Goal: Task Accomplishment & Management: Manage account settings

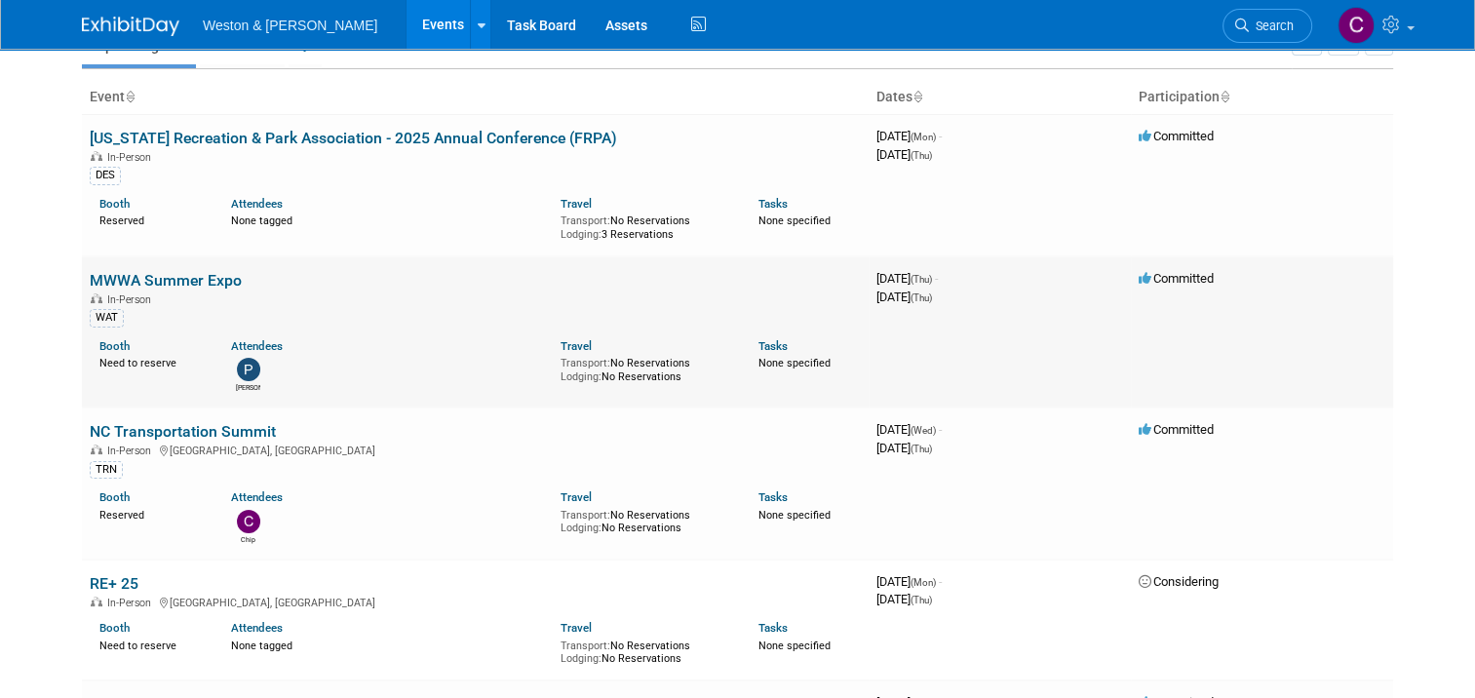
scroll to position [195, 0]
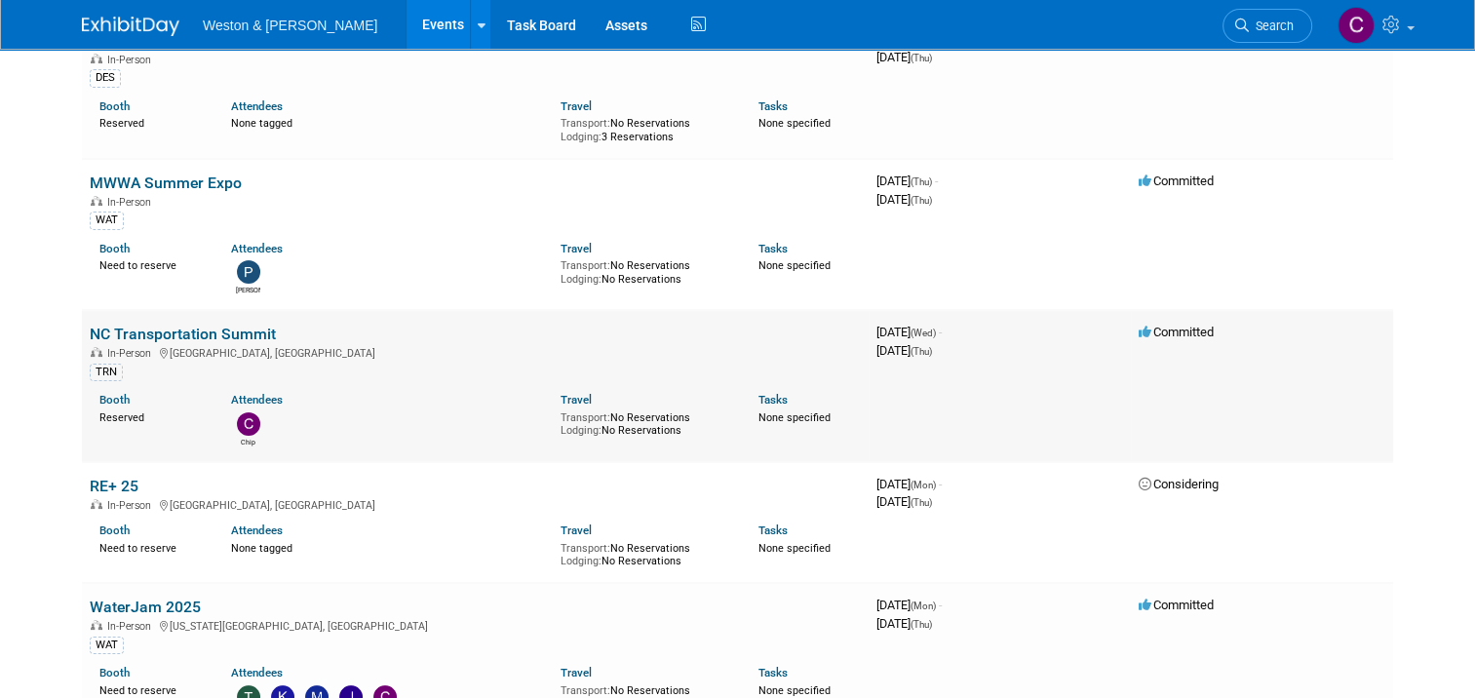
click at [165, 329] on link "NC Transportation Summit" at bounding box center [183, 334] width 186 height 19
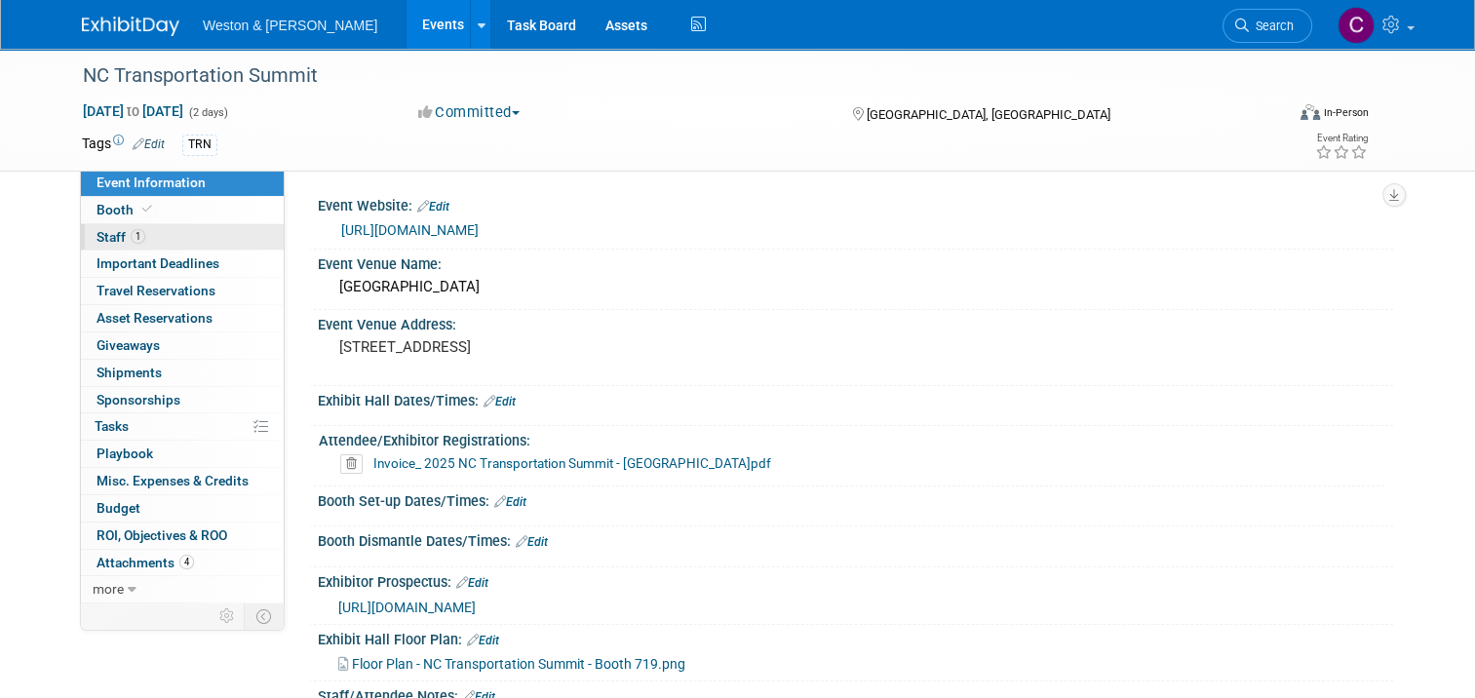
click at [97, 233] on span "Staff 1" at bounding box center [121, 237] width 49 height 16
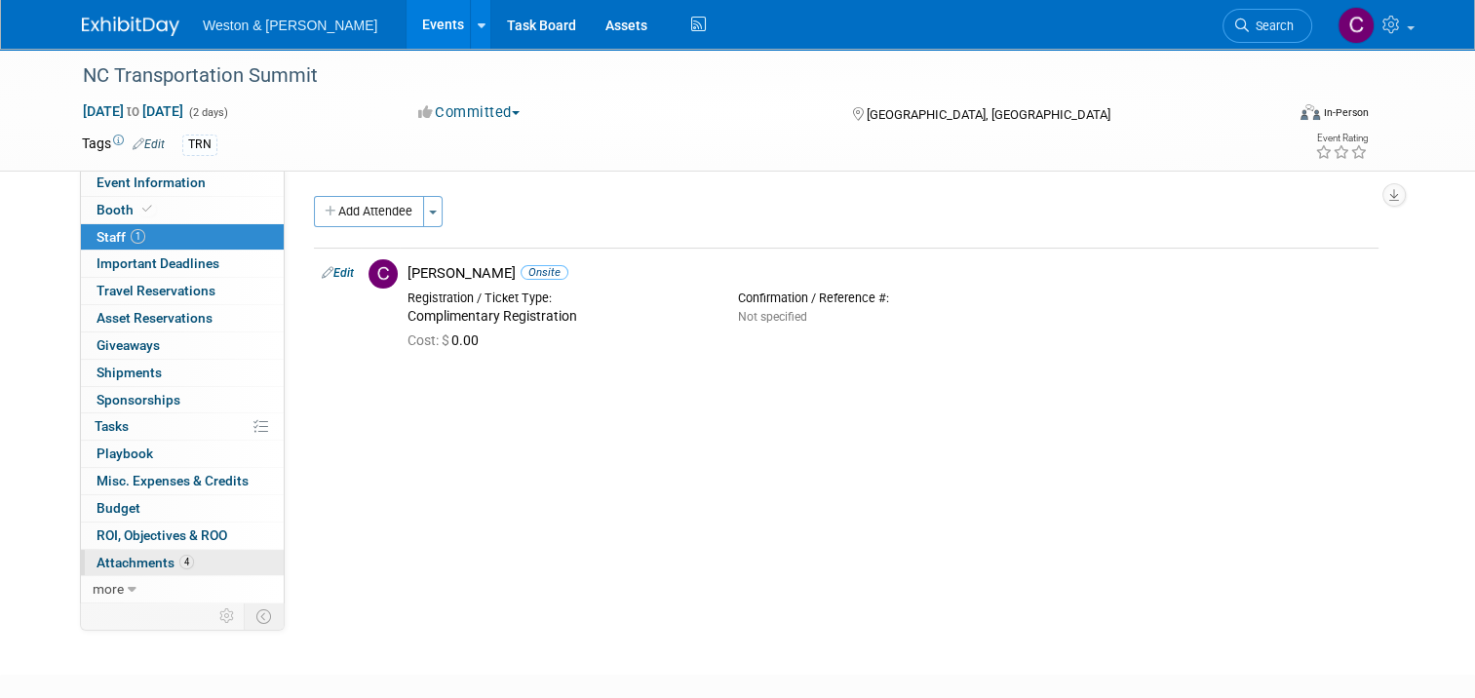
click at [144, 557] on span "Attachments 4" at bounding box center [145, 563] width 97 height 16
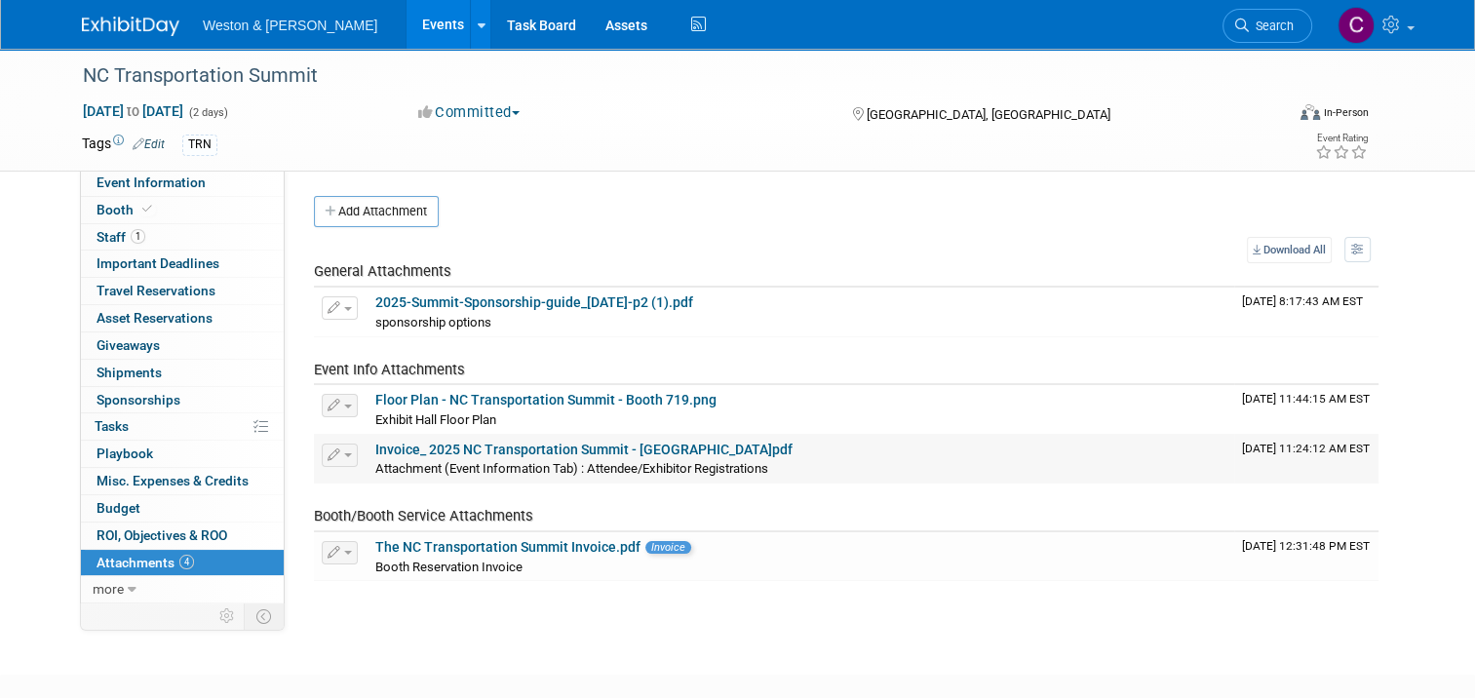
click at [501, 450] on link "Invoice_ 2025 NC Transportation Summit - Weston_Sampson.pdf" at bounding box center [583, 450] width 417 height 16
click at [559, 540] on link "The NC Transportation Summit Invoice.pdf" at bounding box center [507, 547] width 265 height 16
click at [1420, 19] on link at bounding box center [1375, 24] width 96 height 49
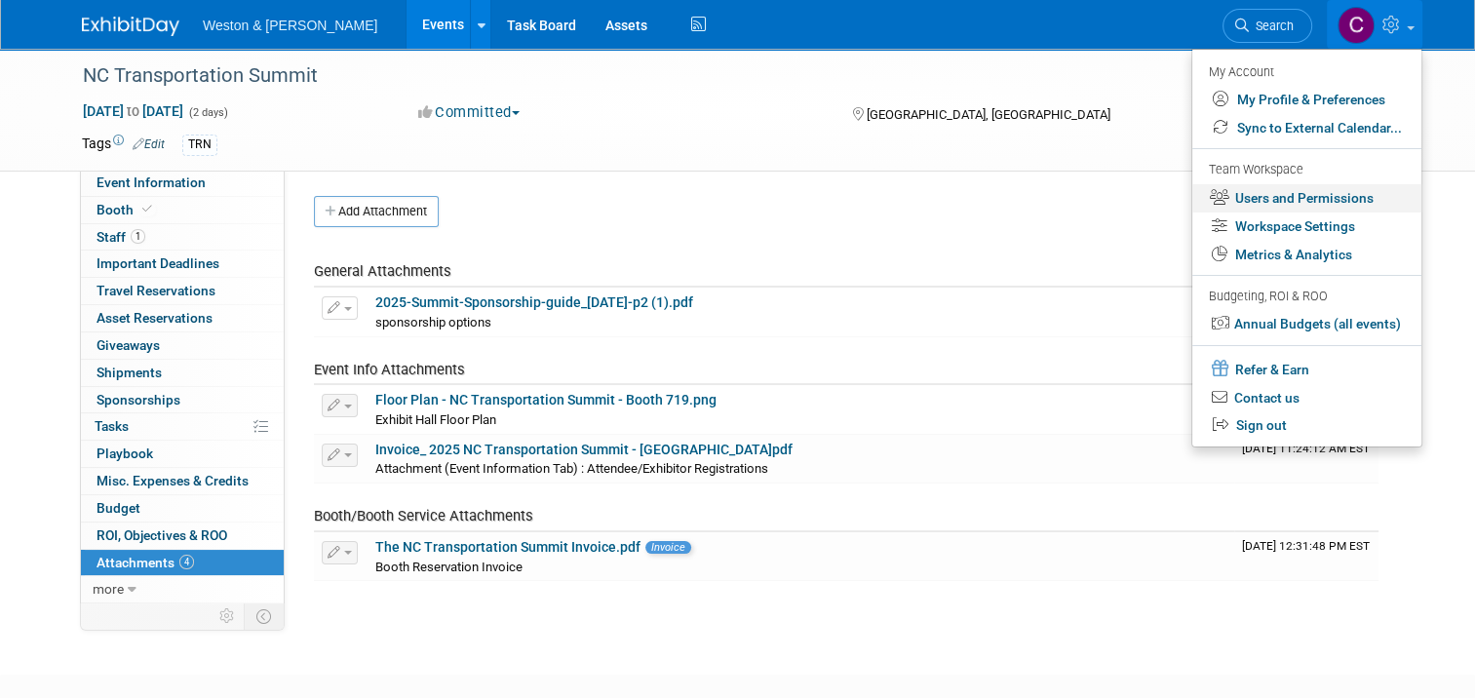
click at [1334, 199] on link "Users and Permissions" at bounding box center [1306, 198] width 229 height 28
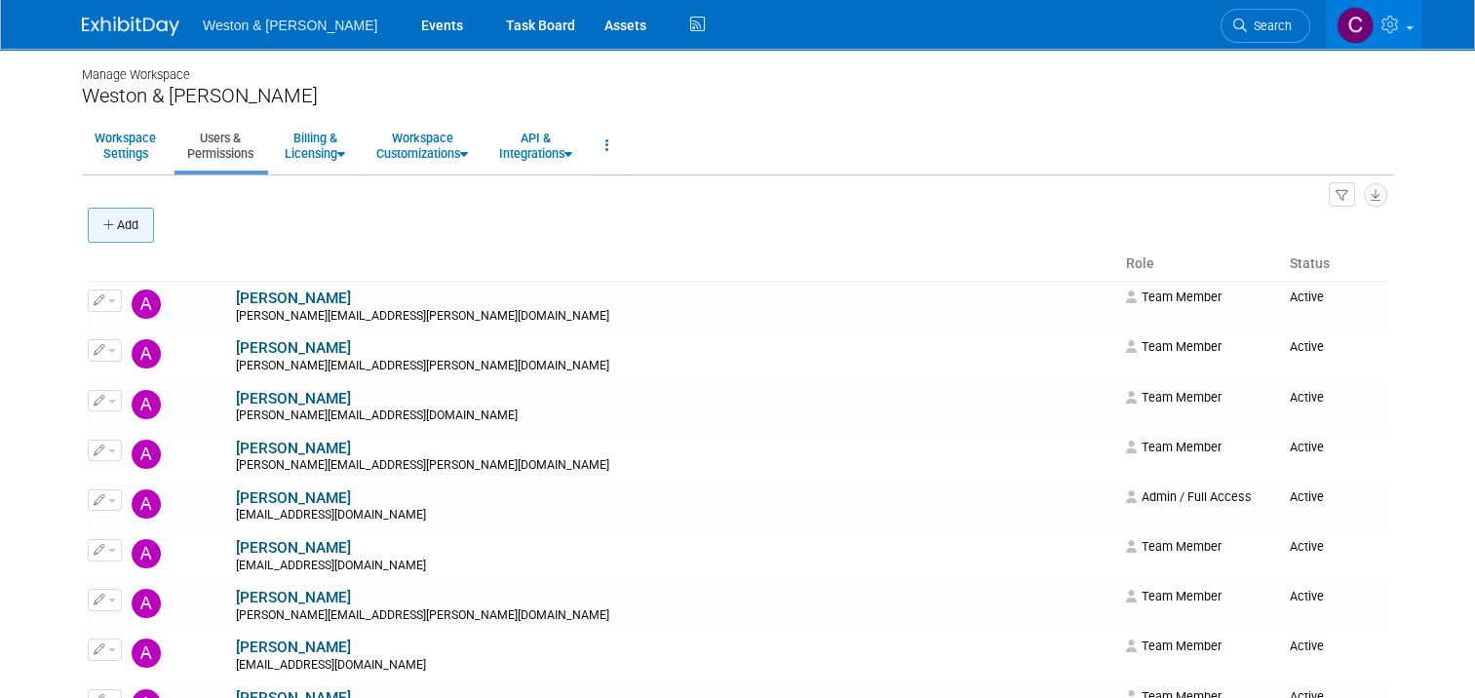
click at [121, 226] on button "Add" at bounding box center [121, 225] width 66 height 35
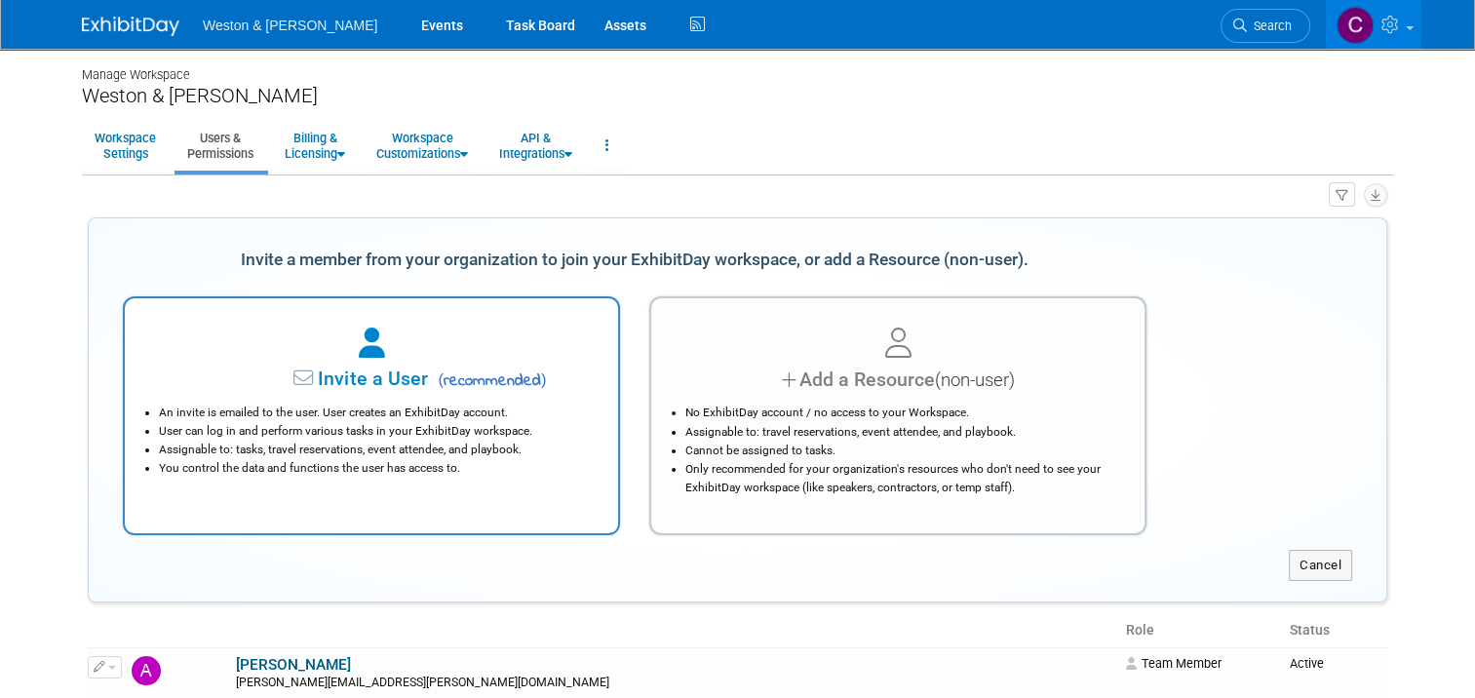
click at [356, 374] on span "Invite a User" at bounding box center [311, 378] width 231 height 22
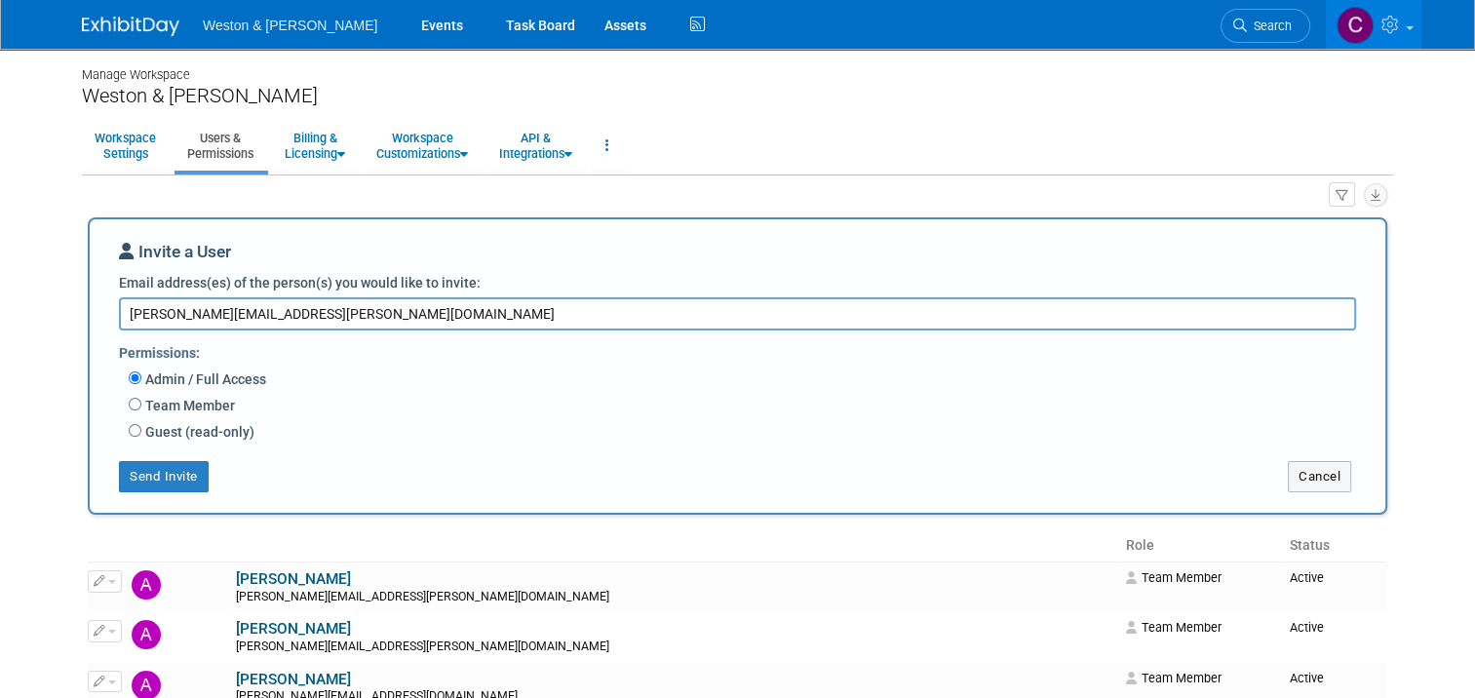
type textarea "herzog.daniel@wseinc.com"
click at [129, 402] on input "Team Member" at bounding box center [135, 404] width 13 height 13
radio input "true"
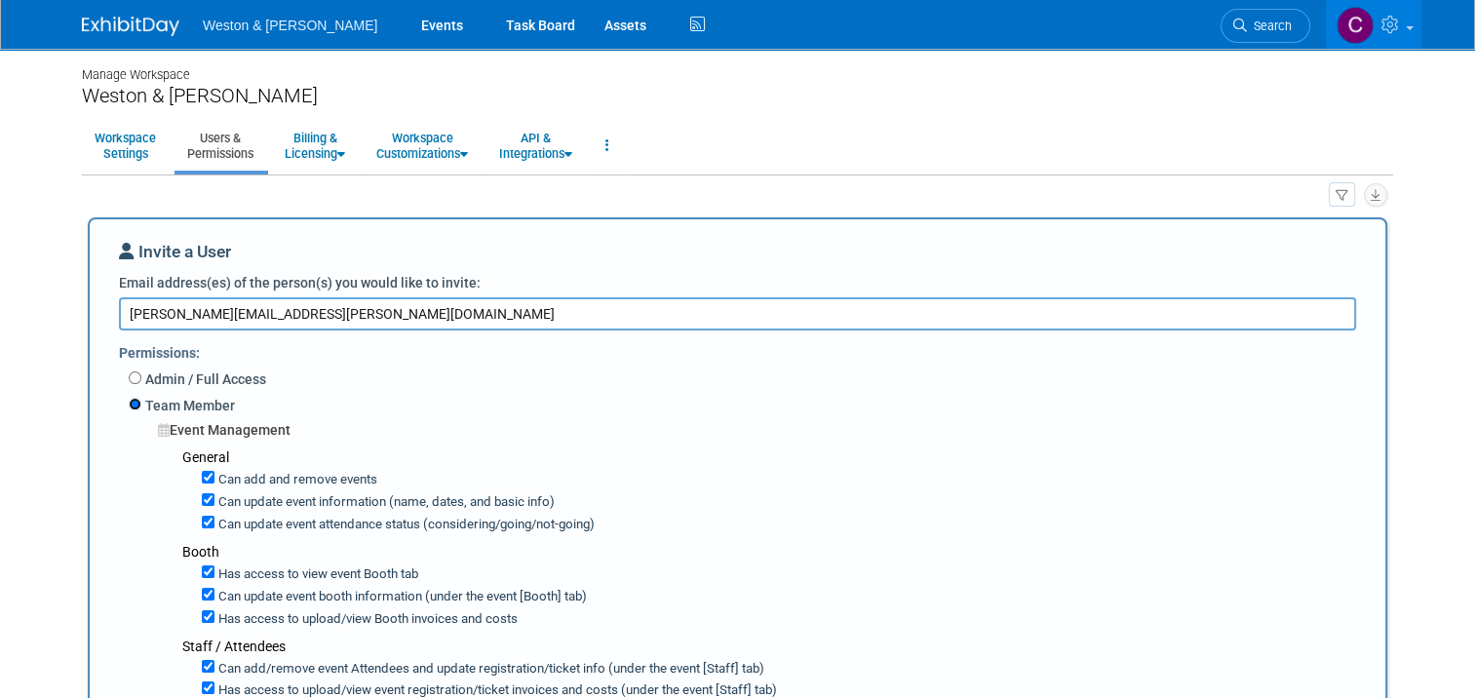
scroll to position [97, 0]
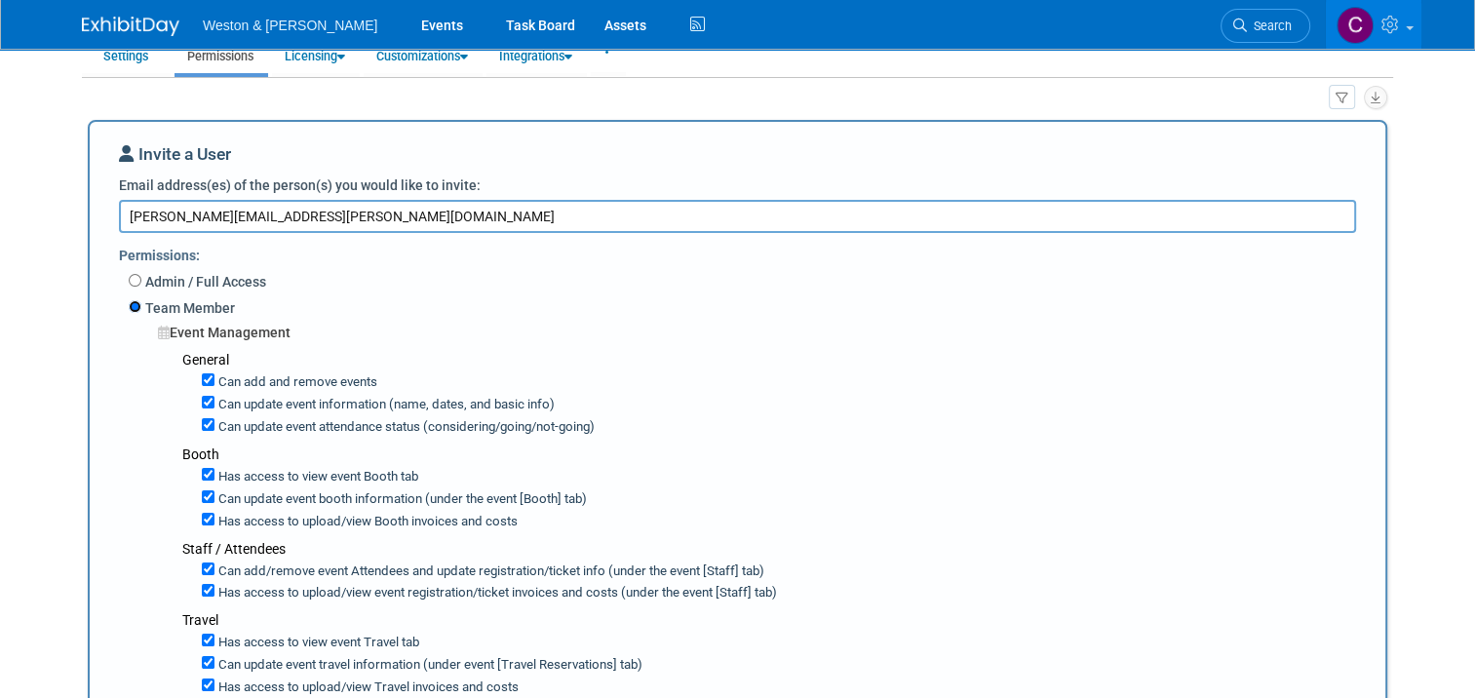
click at [129, 307] on input "Team Member" at bounding box center [135, 306] width 13 height 13
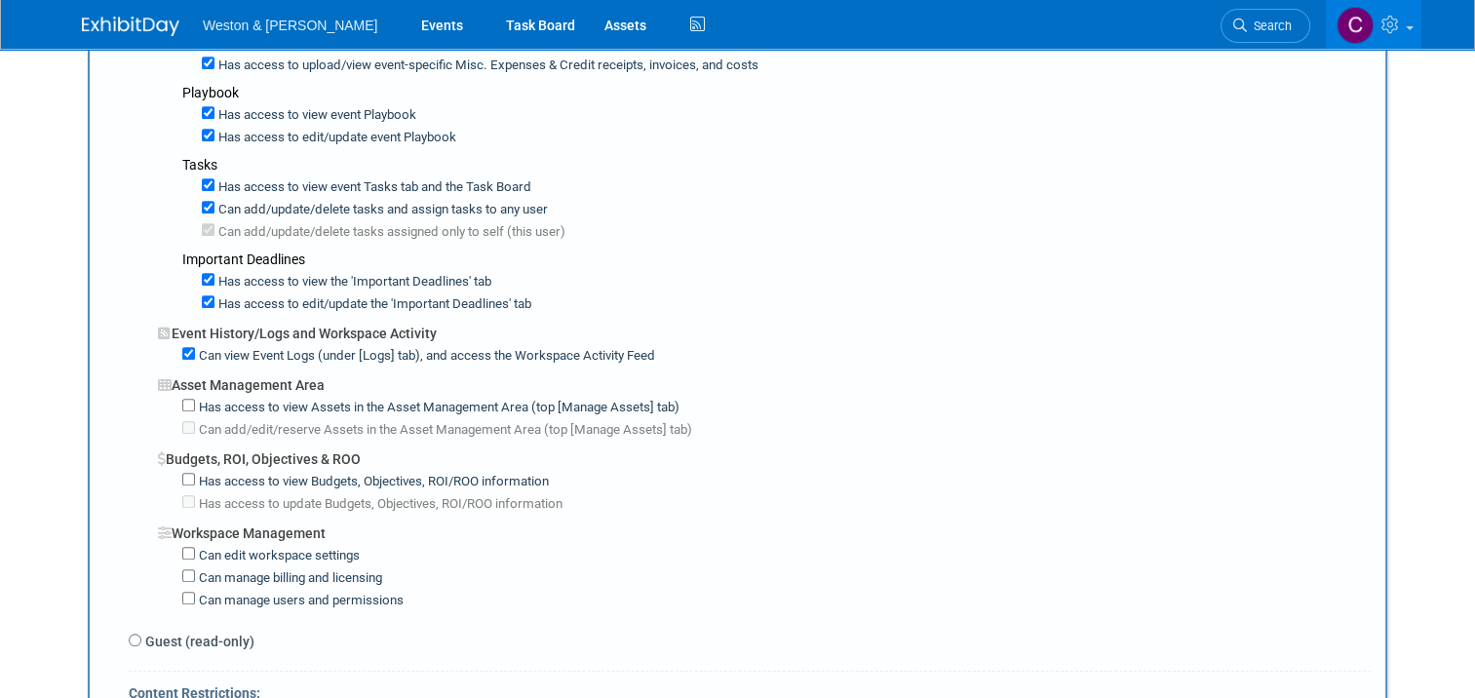
scroll to position [1462, 0]
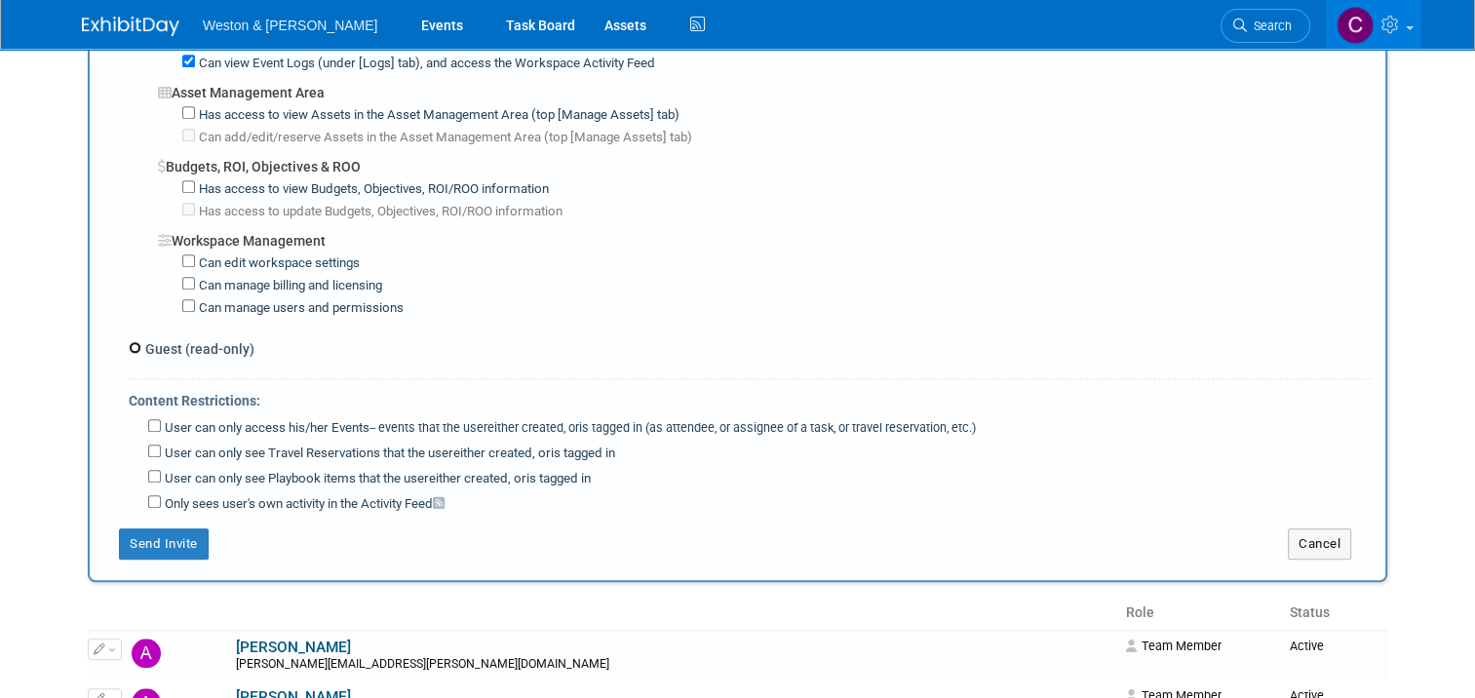
click at [129, 341] on input "Guest (read-only)" at bounding box center [135, 347] width 13 height 13
radio input "true"
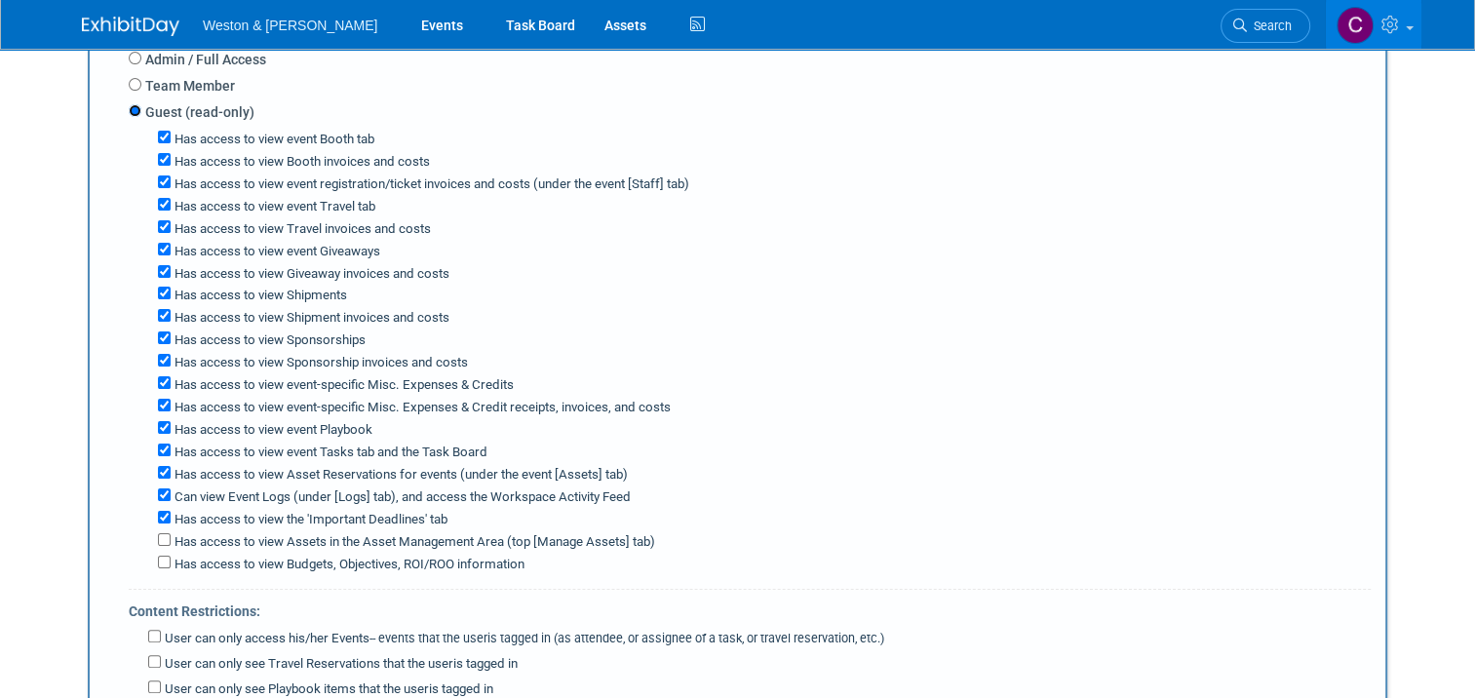
scroll to position [515, 0]
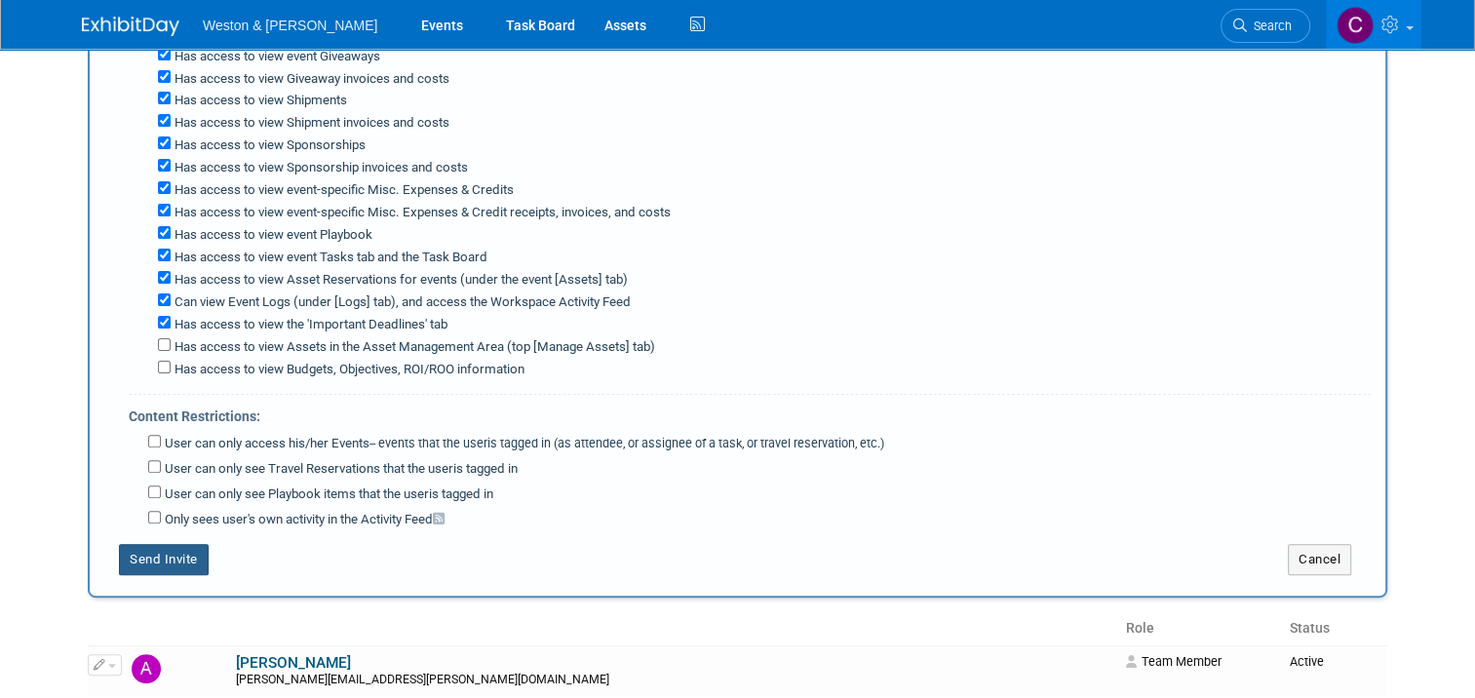
click at [161, 544] on button "Send Invite" at bounding box center [164, 559] width 90 height 31
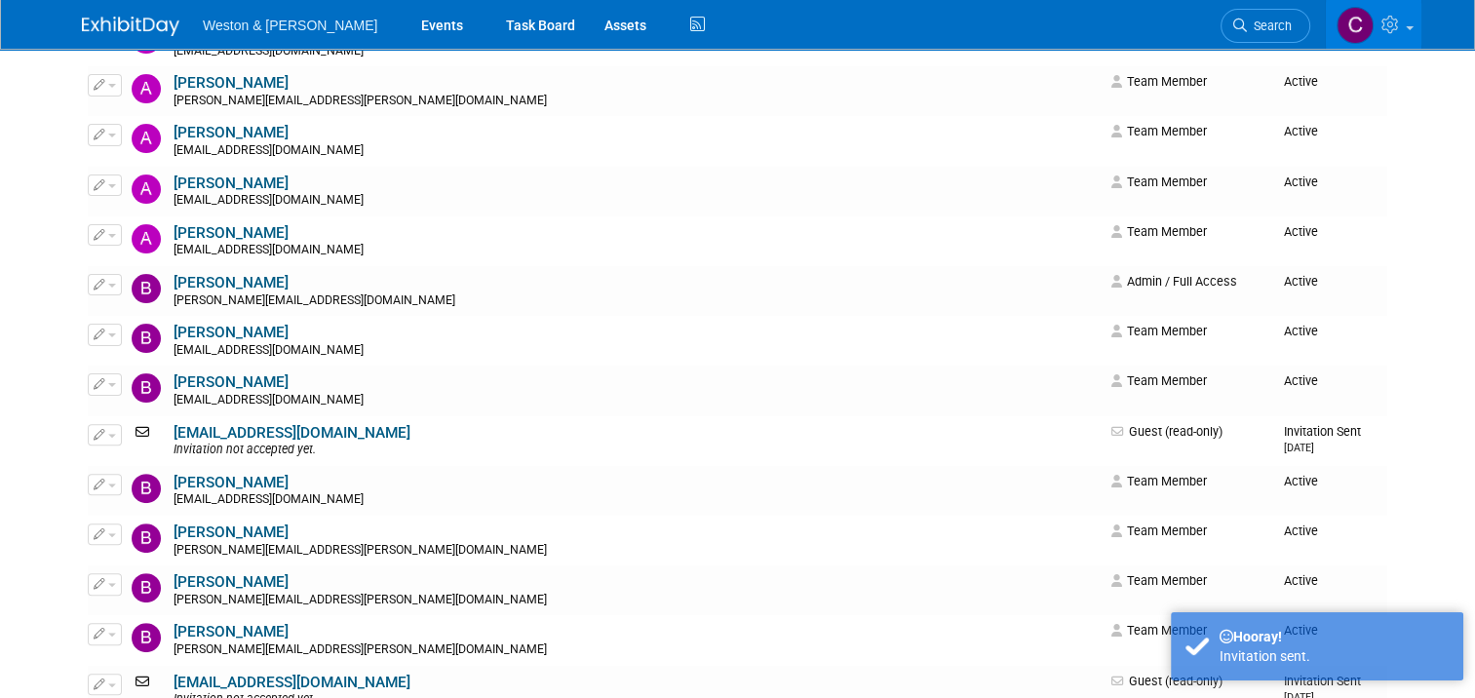
scroll to position [0, 0]
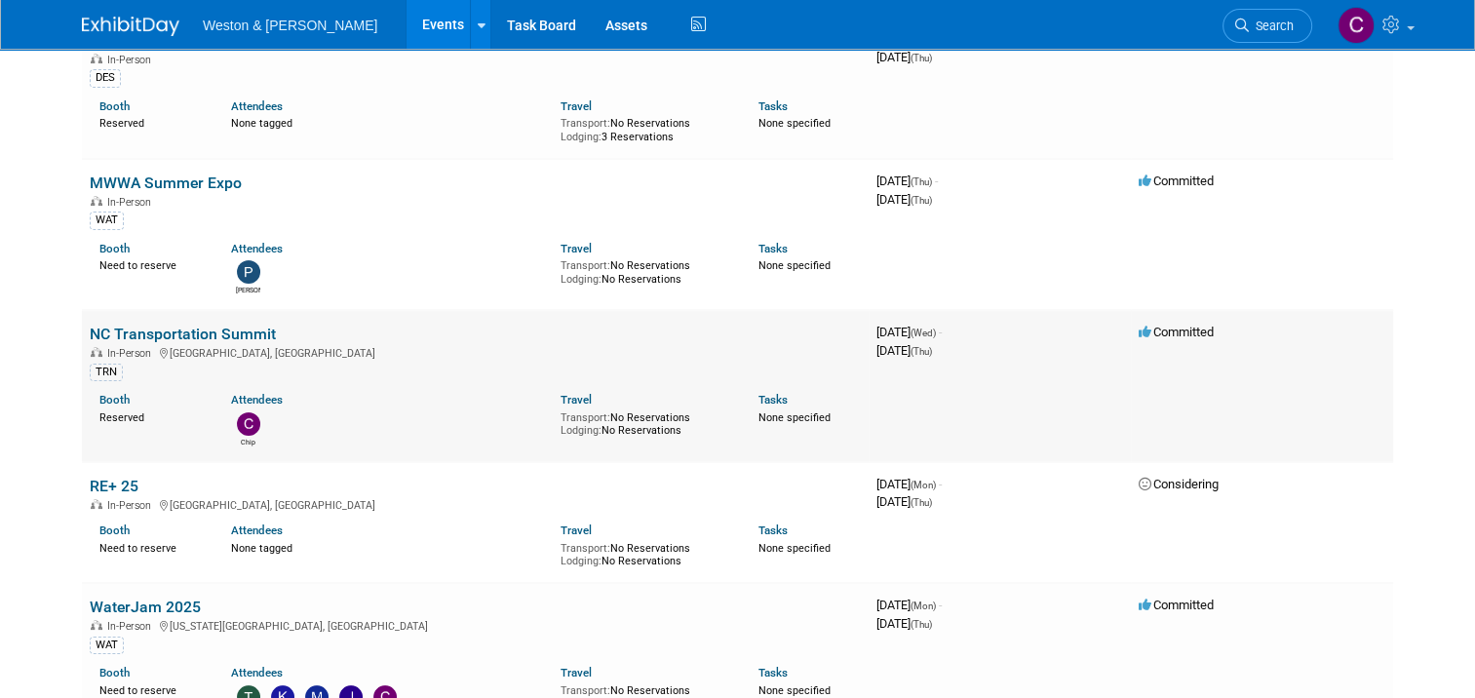
scroll to position [292, 0]
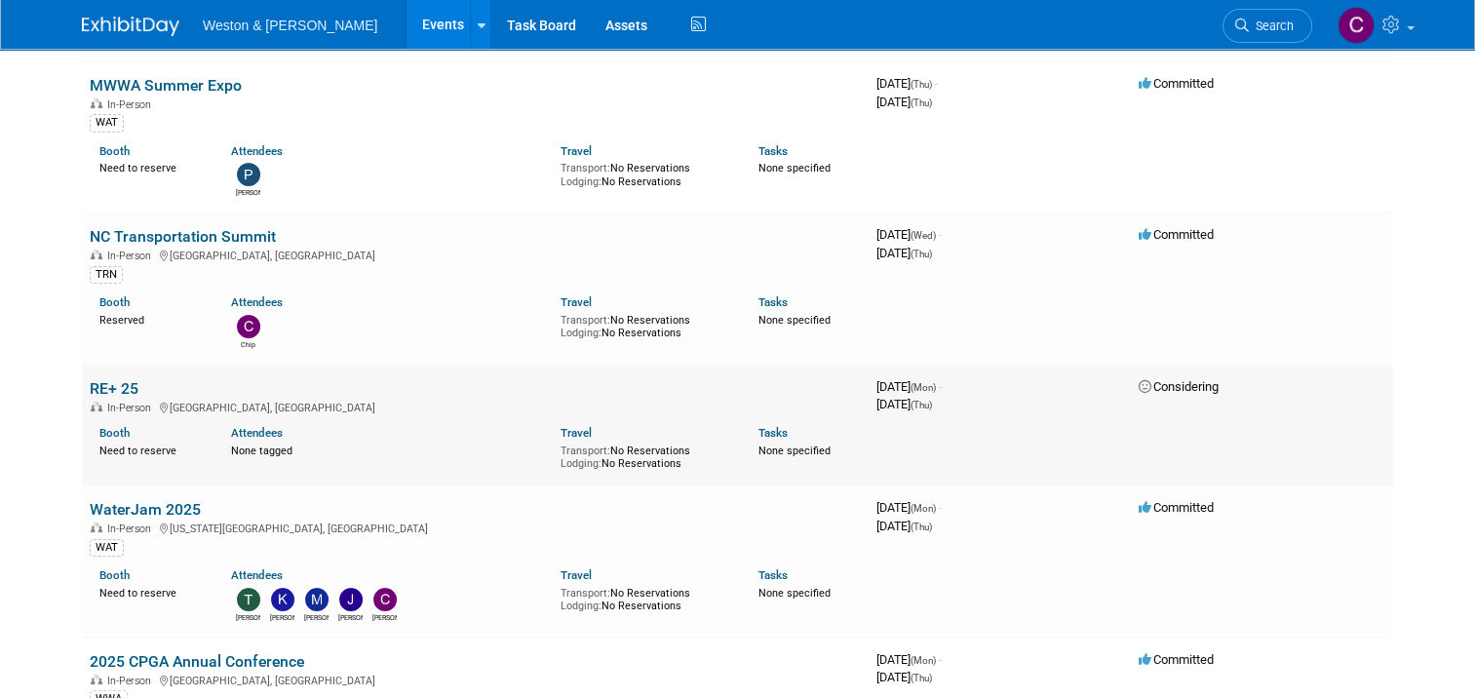
click at [98, 384] on link "RE+ 25" at bounding box center [114, 388] width 49 height 19
click at [156, 505] on link "WaterJam 2025" at bounding box center [145, 509] width 111 height 19
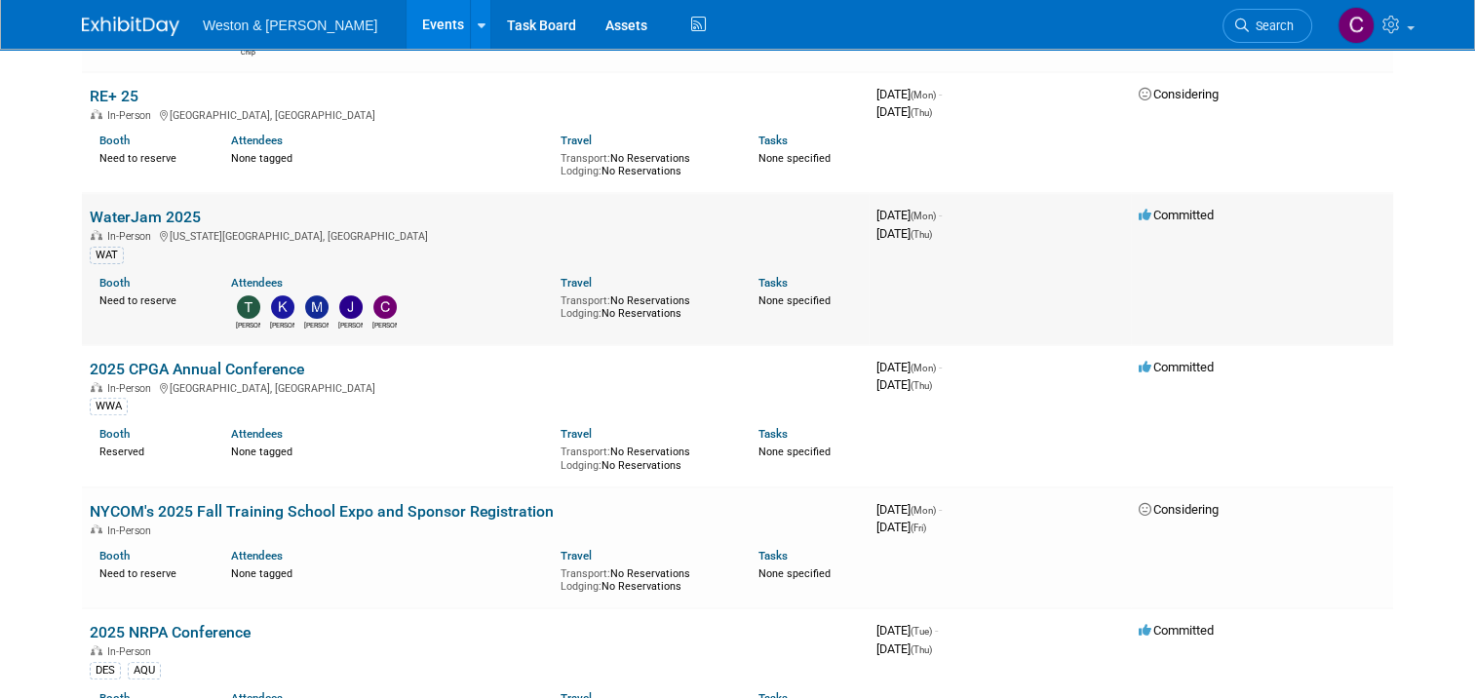
scroll to position [682, 0]
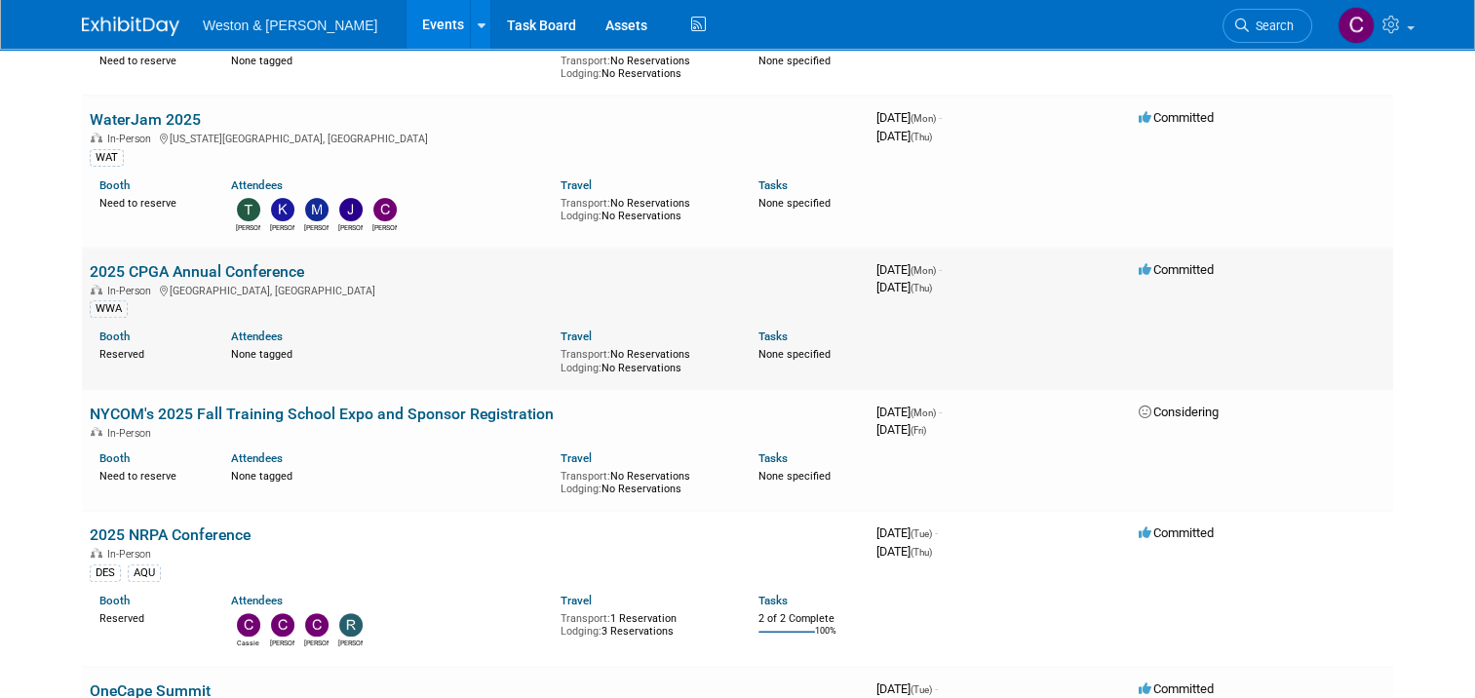
click at [146, 265] on link "2025 CPGA Annual Conference" at bounding box center [197, 271] width 214 height 19
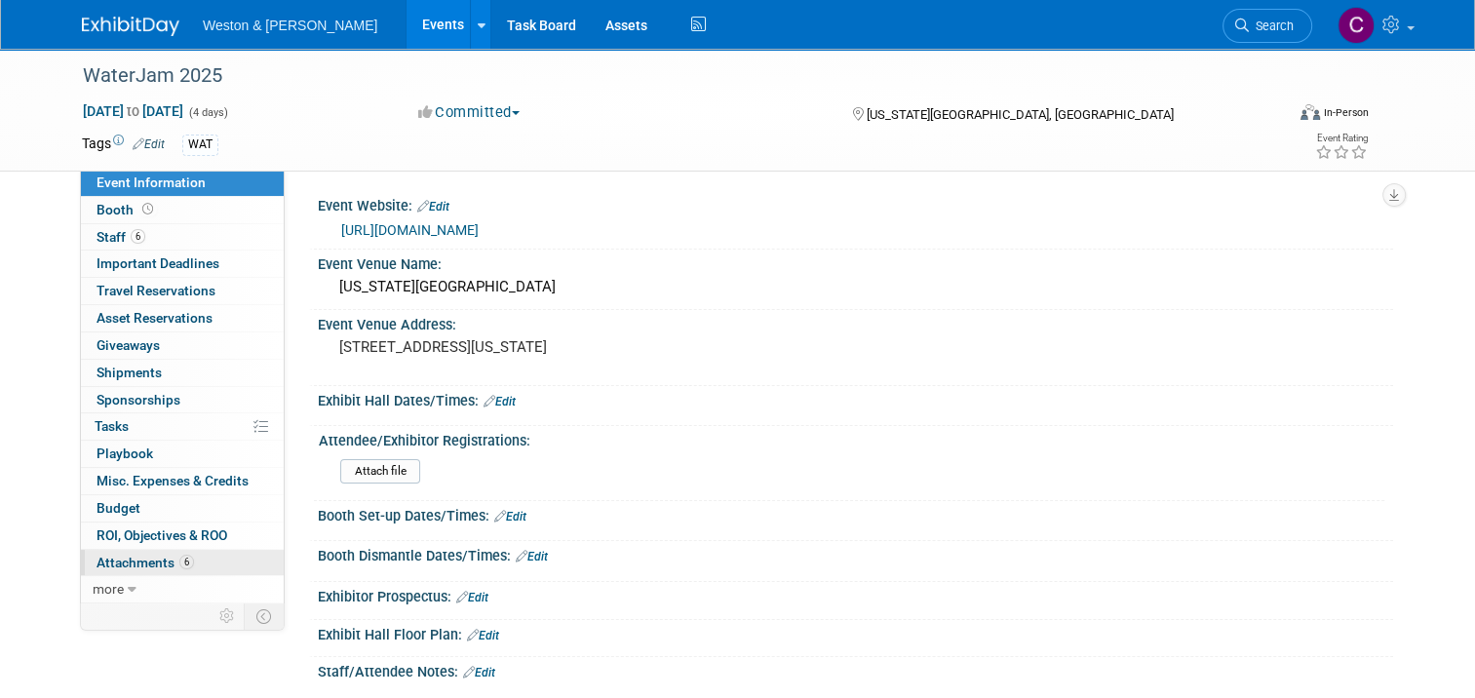
click at [135, 555] on span "Attachments 6" at bounding box center [145, 563] width 97 height 16
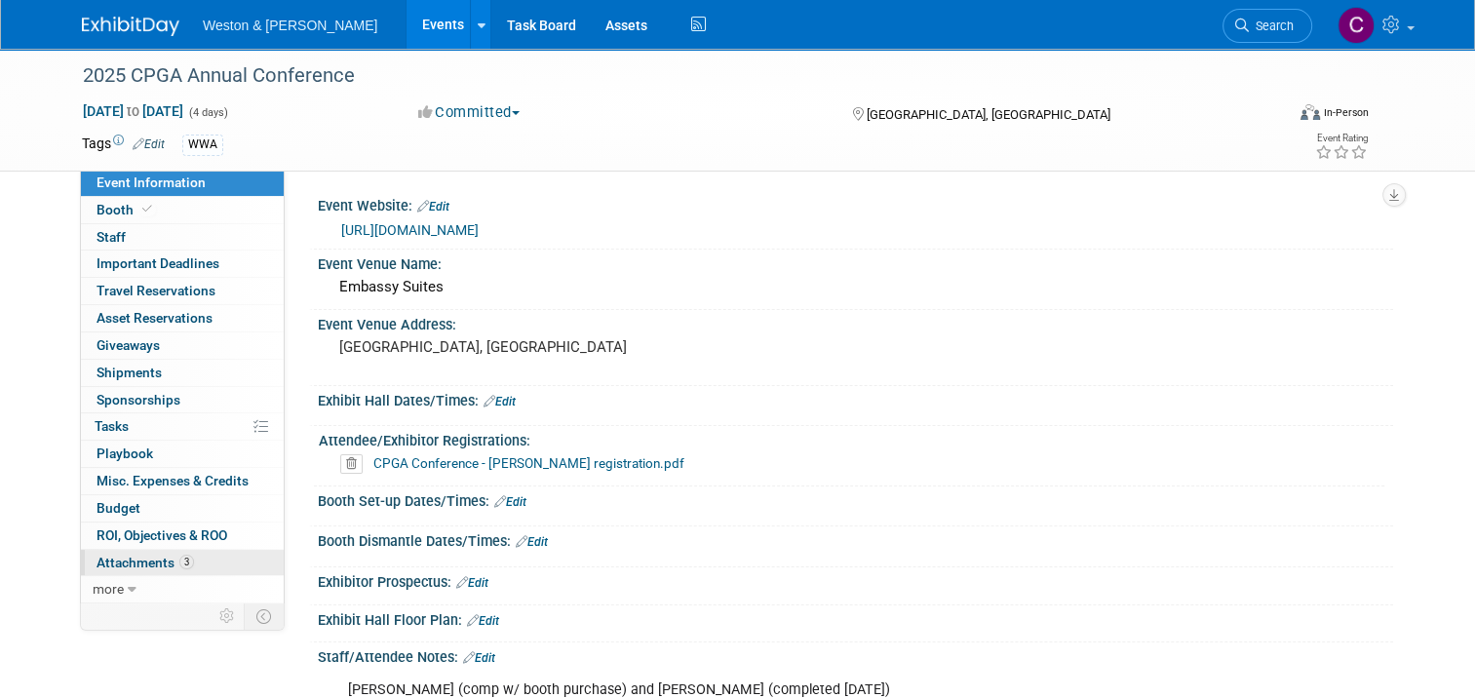
click at [140, 555] on span "Attachments 3" at bounding box center [145, 563] width 97 height 16
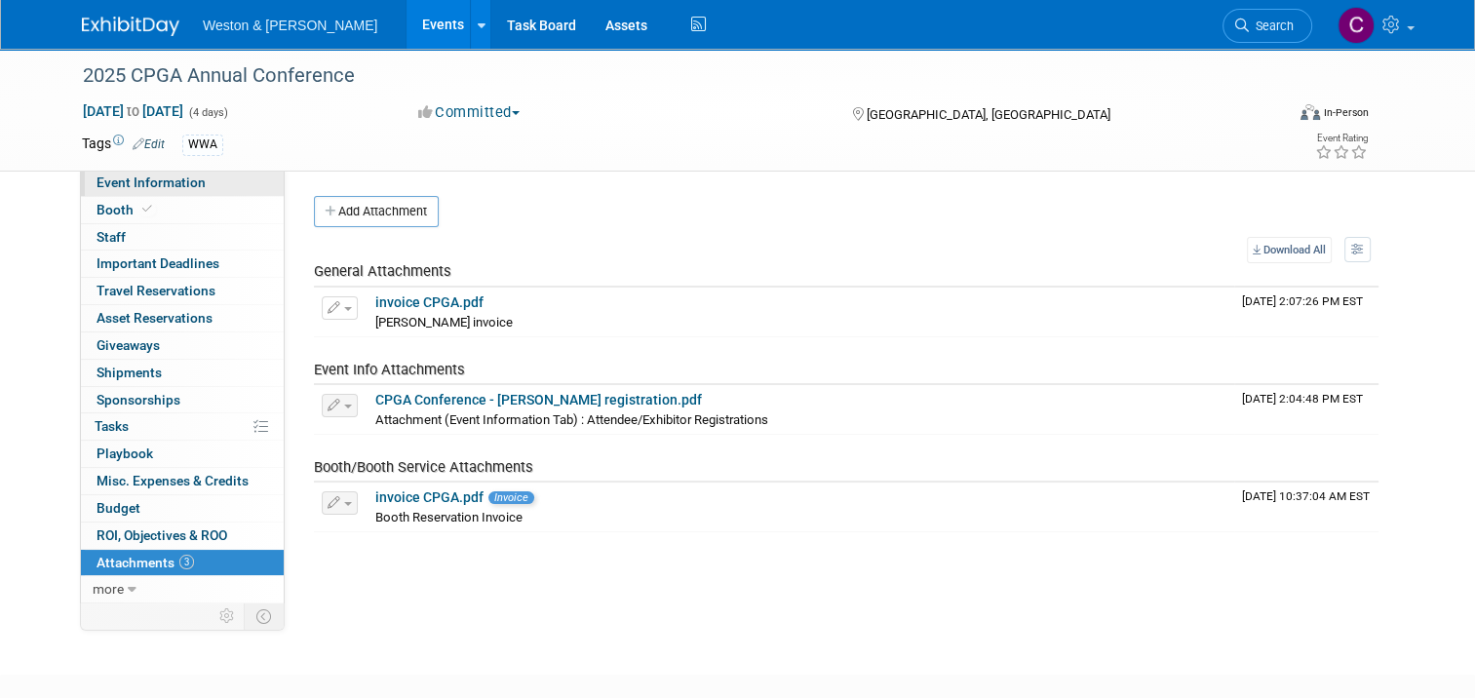
click at [120, 186] on span "Event Information" at bounding box center [151, 182] width 109 height 16
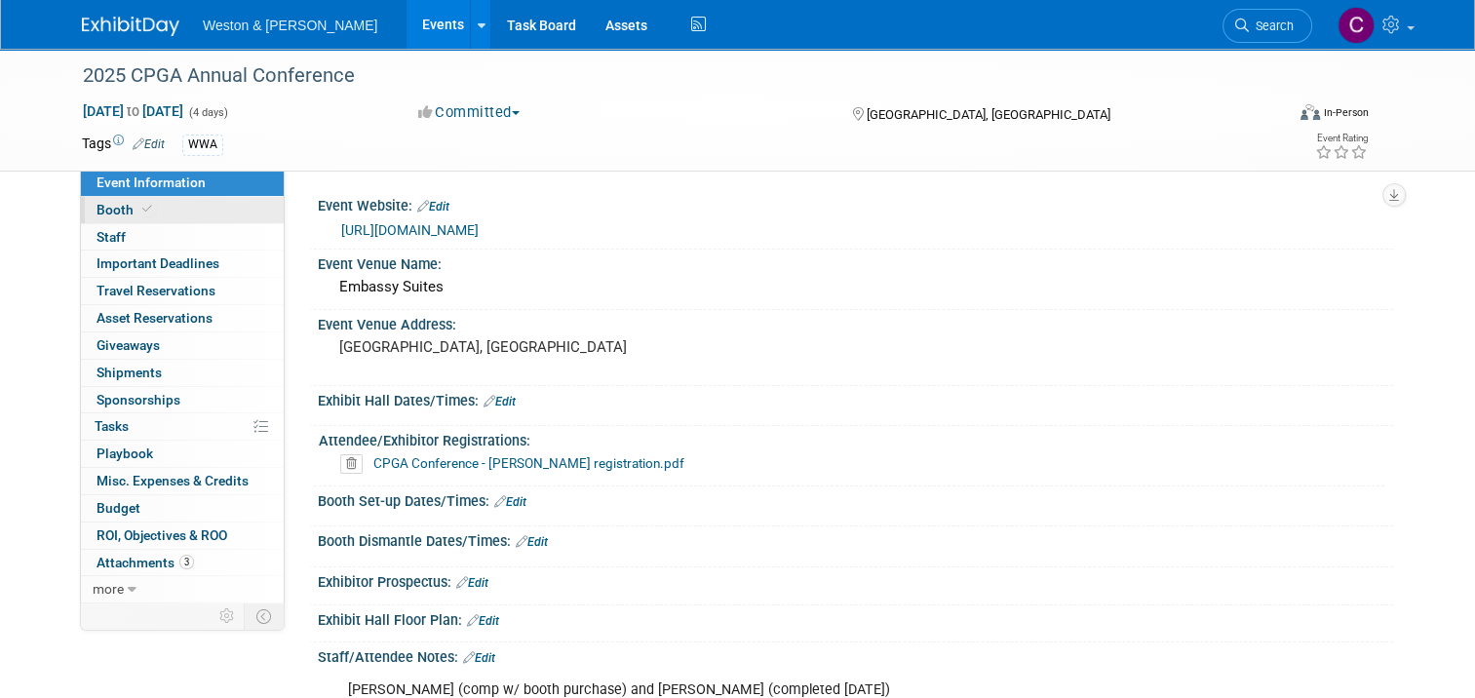
click at [147, 203] on link "Booth" at bounding box center [182, 210] width 203 height 26
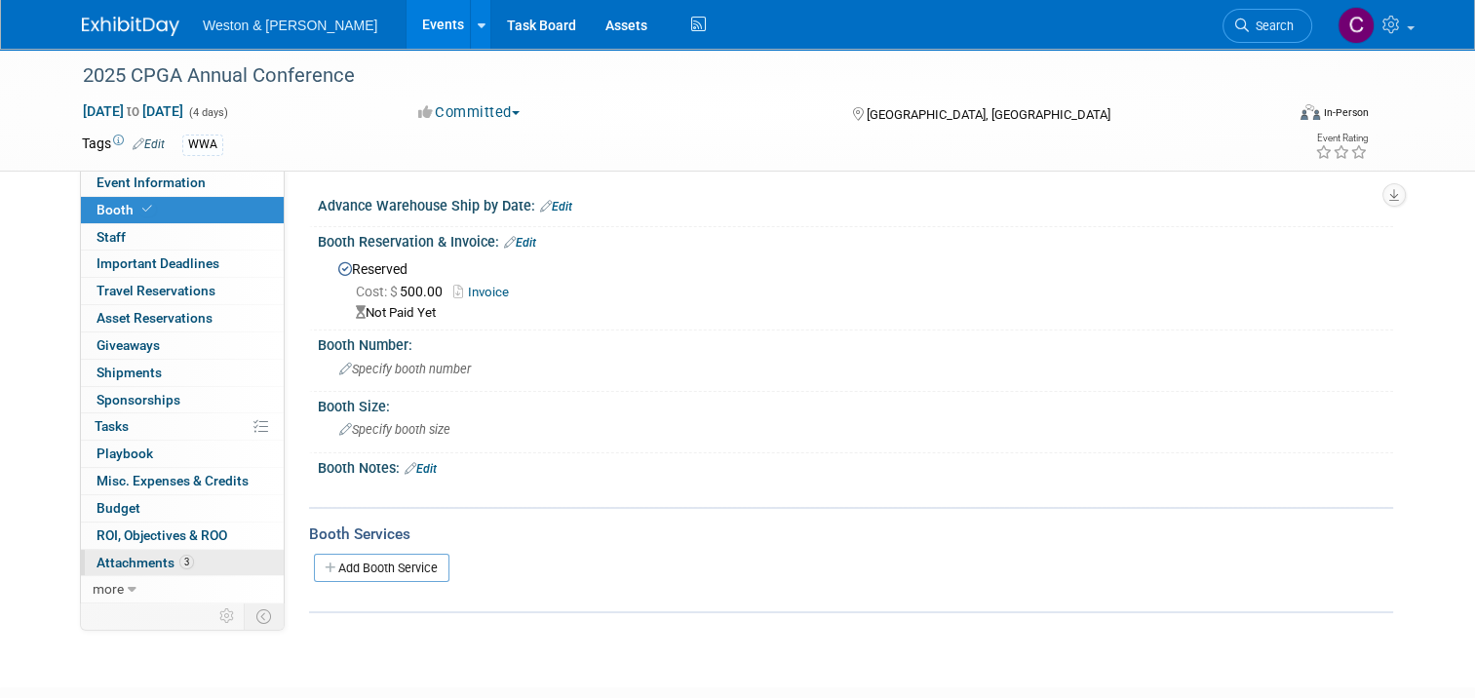
click at [143, 555] on span "Attachments 3" at bounding box center [145, 563] width 97 height 16
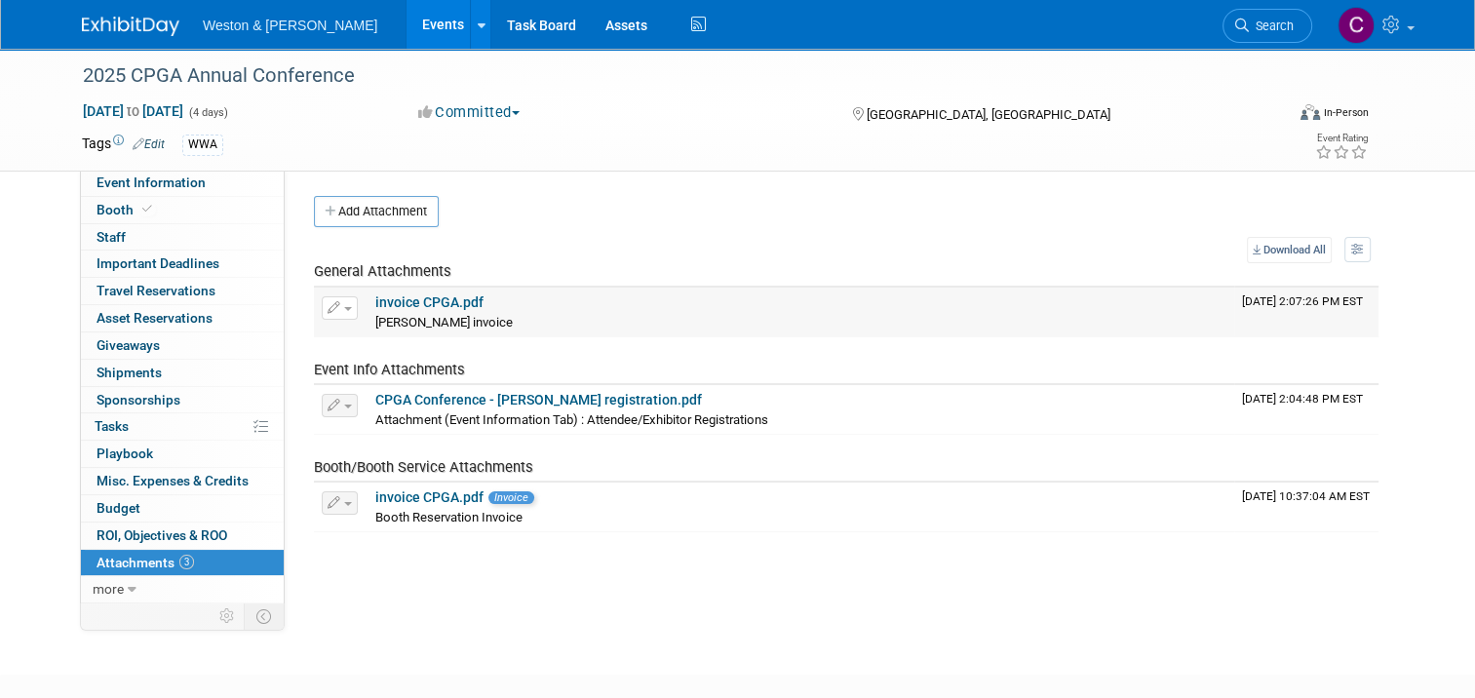
click at [429, 298] on link "invoice CPGA.pdf" at bounding box center [429, 302] width 108 height 16
click at [455, 398] on link "CPGA Conference - [PERSON_NAME] registration.pdf" at bounding box center [538, 400] width 327 height 16
click at [108, 183] on span "Event Information" at bounding box center [151, 182] width 109 height 16
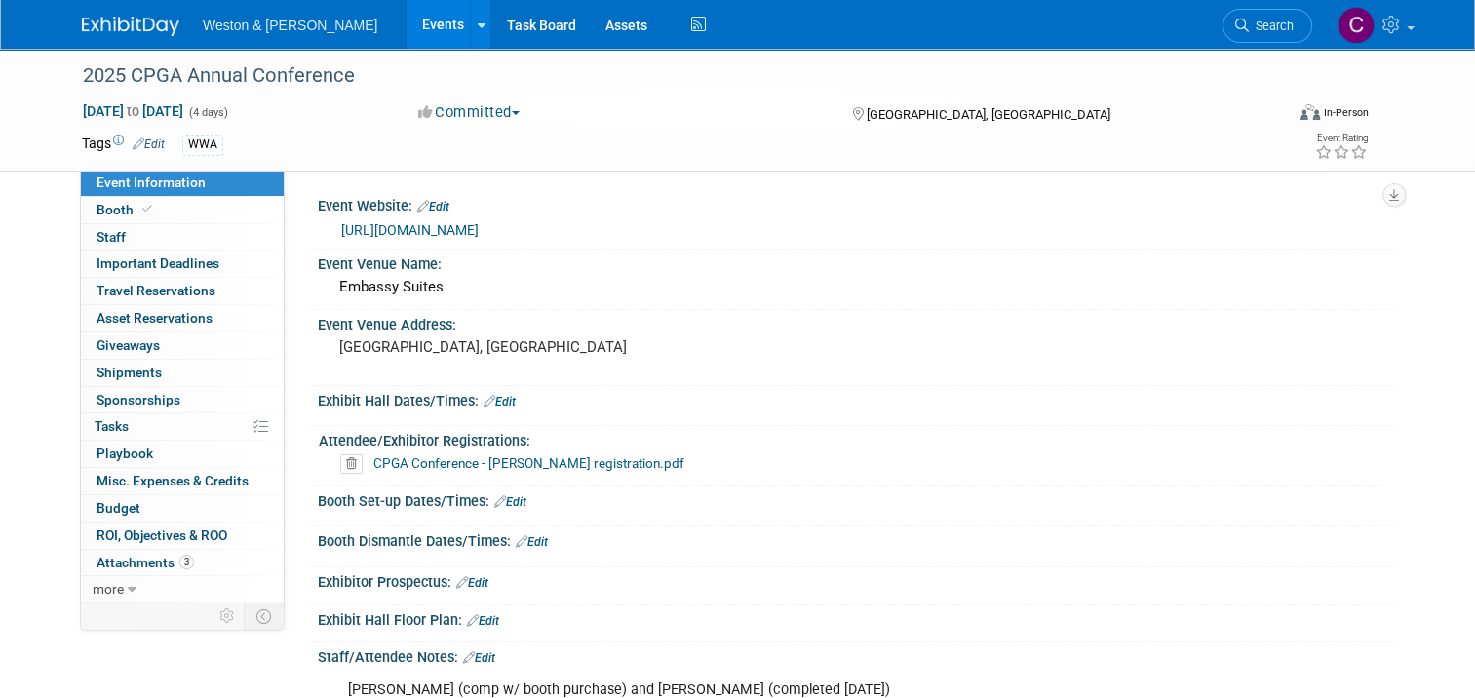
click at [446, 226] on link "[URL][DOMAIN_NAME]" at bounding box center [409, 230] width 137 height 16
